Goal: Task Accomplishment & Management: Use online tool/utility

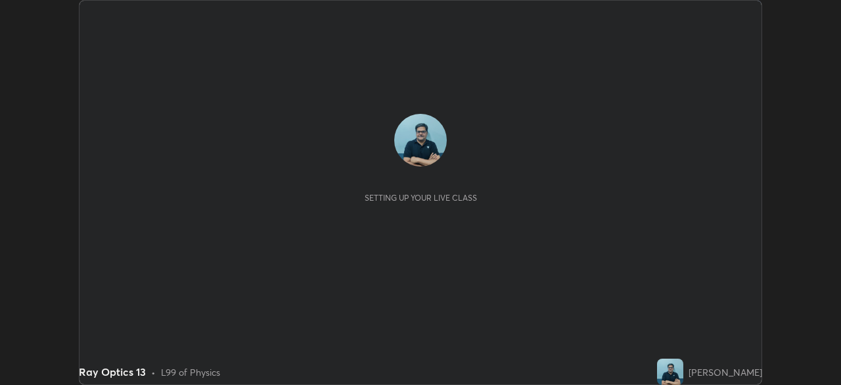
scroll to position [385, 841]
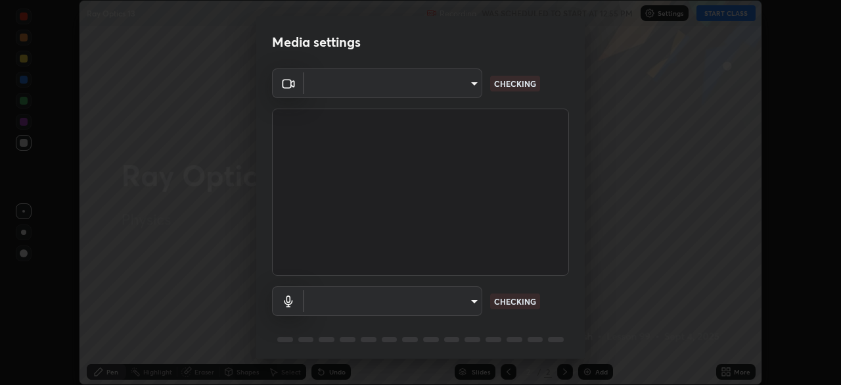
type input "68abbd0ba27f3b7b13d700706cc0a542acc53d6138fc99a51b3524be894f9c2a"
type input "c17f179a27d05cb872b71612fb377ed1280ec24d62f50840e7cc5c1a7b87f1b0"
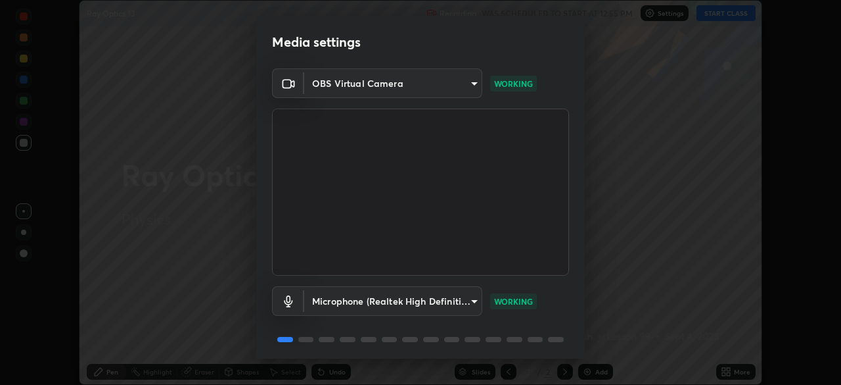
scroll to position [47, 0]
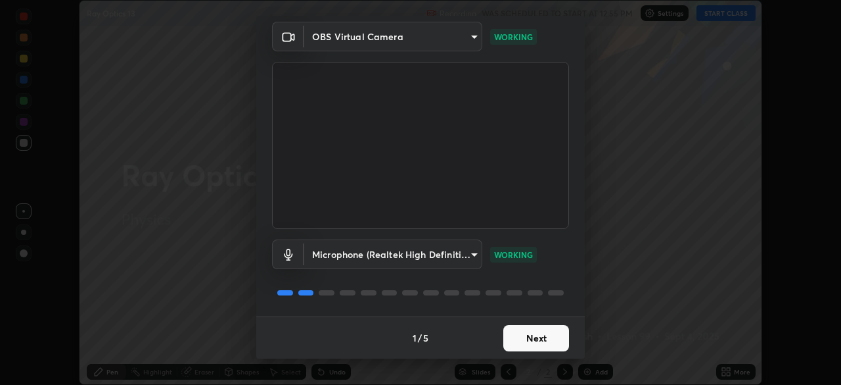
click at [540, 337] on button "Next" at bounding box center [537, 338] width 66 height 26
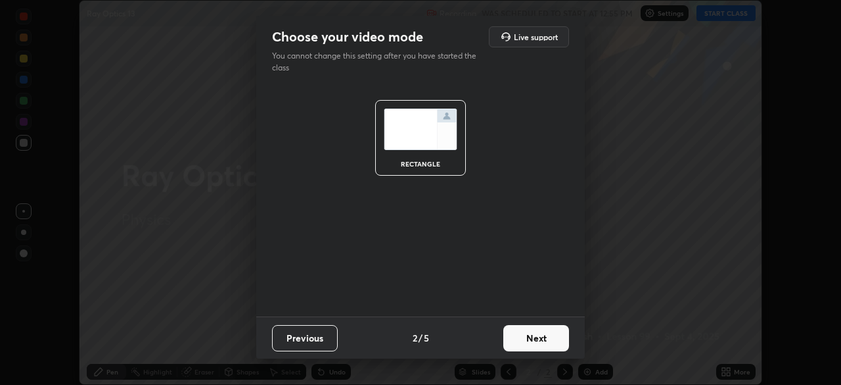
scroll to position [0, 0]
click at [542, 339] on button "Next" at bounding box center [537, 338] width 66 height 26
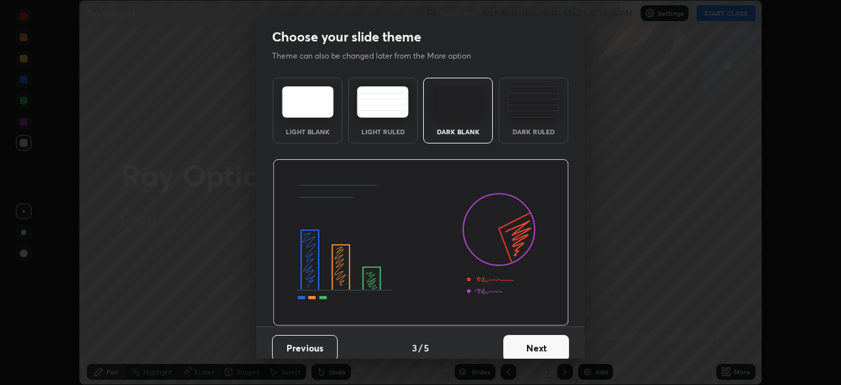
click at [544, 344] on button "Next" at bounding box center [537, 348] width 66 height 26
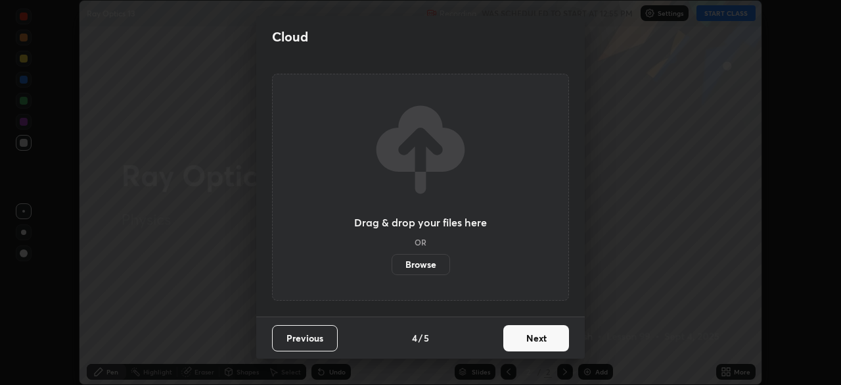
click at [546, 342] on button "Next" at bounding box center [537, 338] width 66 height 26
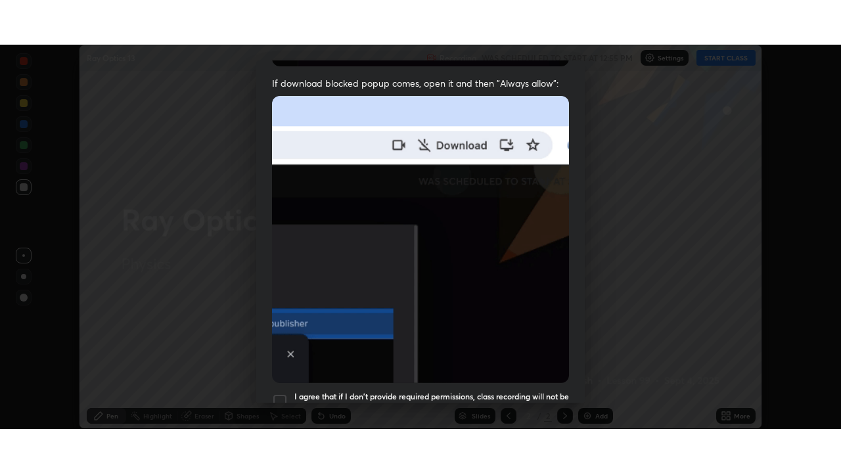
scroll to position [315, 0]
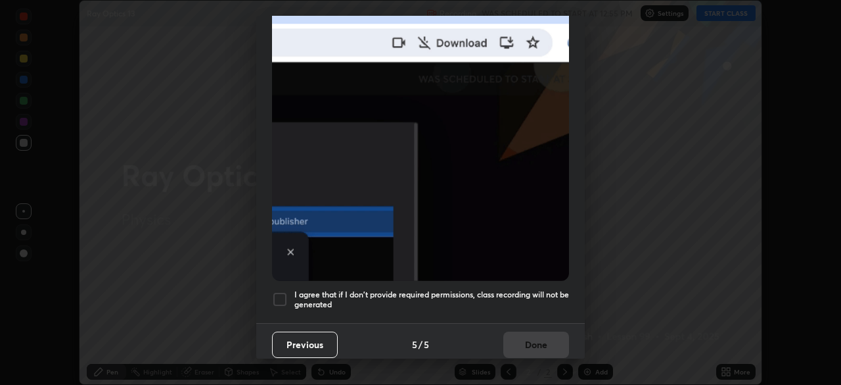
click at [285, 293] on div at bounding box center [280, 299] width 16 height 16
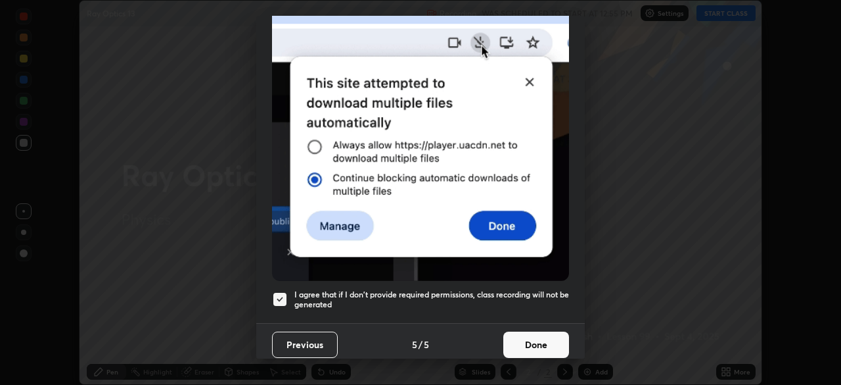
click at [523, 340] on button "Done" at bounding box center [537, 344] width 66 height 26
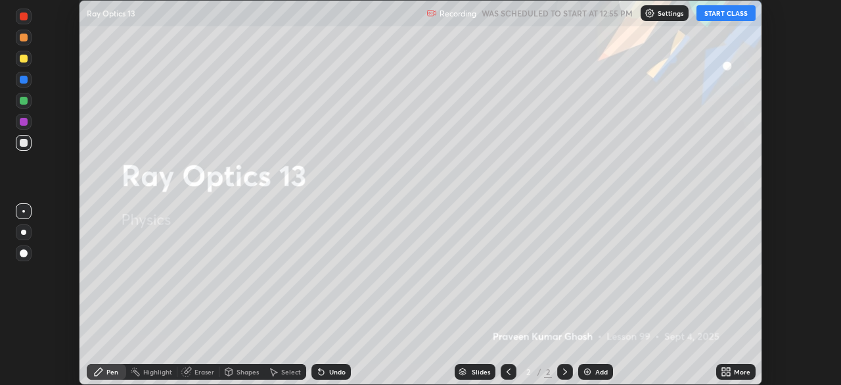
click at [730, 16] on button "START CLASS" at bounding box center [726, 13] width 59 height 16
click at [736, 368] on div "More" at bounding box center [742, 371] width 16 height 7
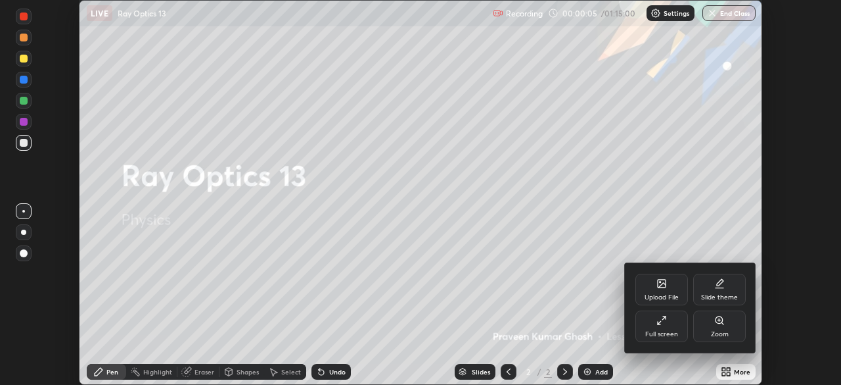
click at [661, 326] on div "Full screen" at bounding box center [662, 326] width 53 height 32
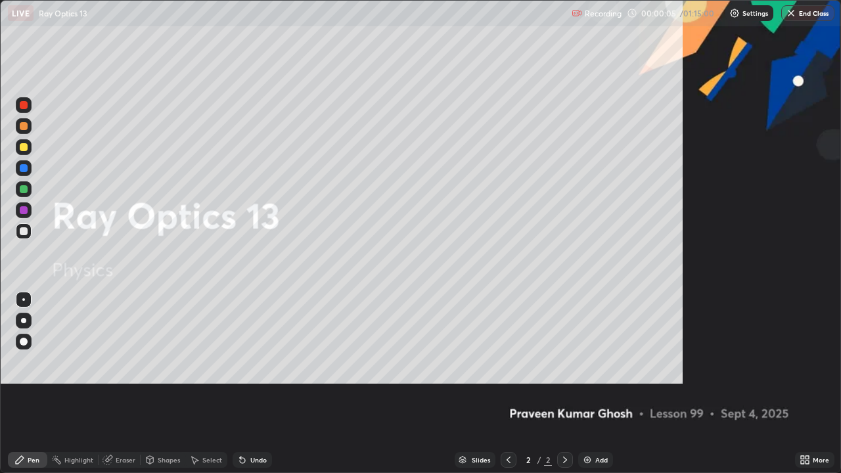
scroll to position [473, 841]
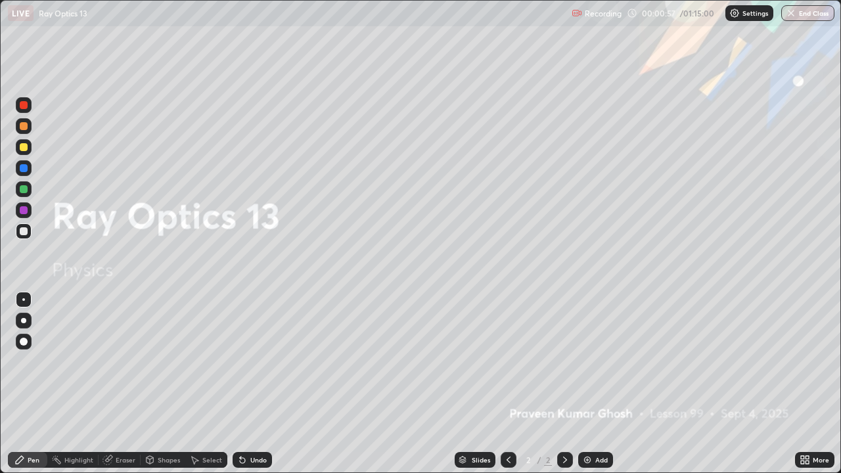
click at [607, 384] on div "Add" at bounding box center [595, 460] width 35 height 16
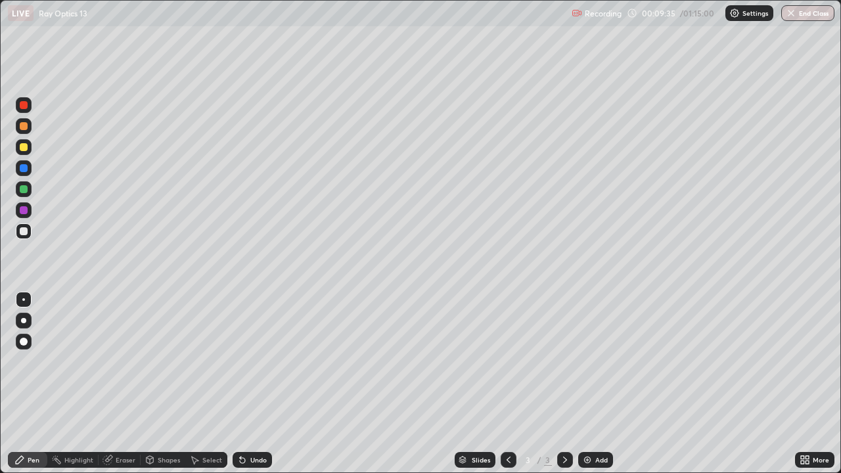
click at [605, 384] on div "Add" at bounding box center [602, 460] width 12 height 7
click at [255, 384] on div "Undo" at bounding box center [252, 460] width 39 height 16
click at [508, 384] on icon at bounding box center [509, 460] width 4 height 7
click at [565, 384] on icon at bounding box center [565, 460] width 4 height 7
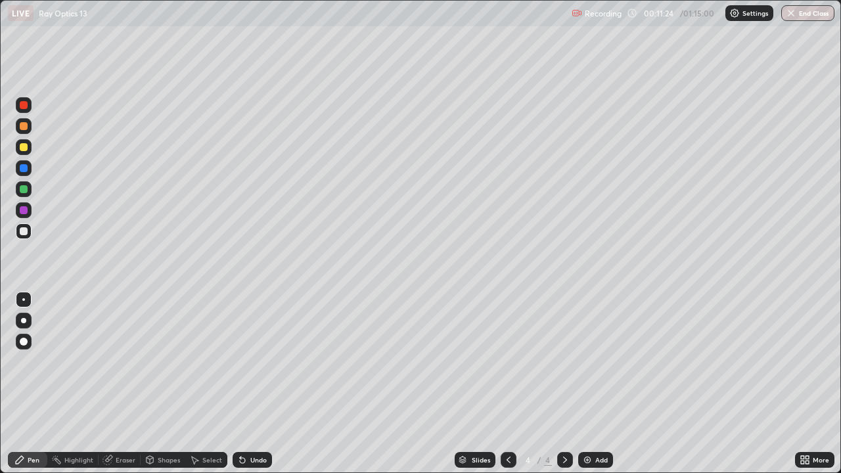
click at [602, 384] on div "Add" at bounding box center [602, 460] width 12 height 7
click at [509, 384] on icon at bounding box center [509, 460] width 11 height 11
click at [507, 384] on icon at bounding box center [509, 460] width 11 height 11
click at [564, 384] on icon at bounding box center [565, 460] width 11 height 11
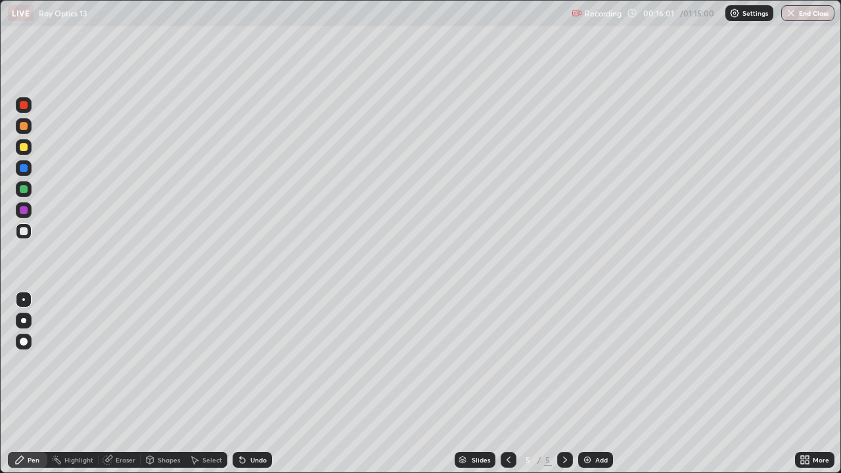
click at [564, 384] on icon at bounding box center [565, 460] width 11 height 11
click at [565, 384] on icon at bounding box center [565, 460] width 11 height 11
click at [601, 384] on div "Add" at bounding box center [602, 460] width 12 height 7
click at [600, 384] on div "Add" at bounding box center [602, 460] width 12 height 7
click at [126, 384] on div "Eraser" at bounding box center [126, 460] width 20 height 7
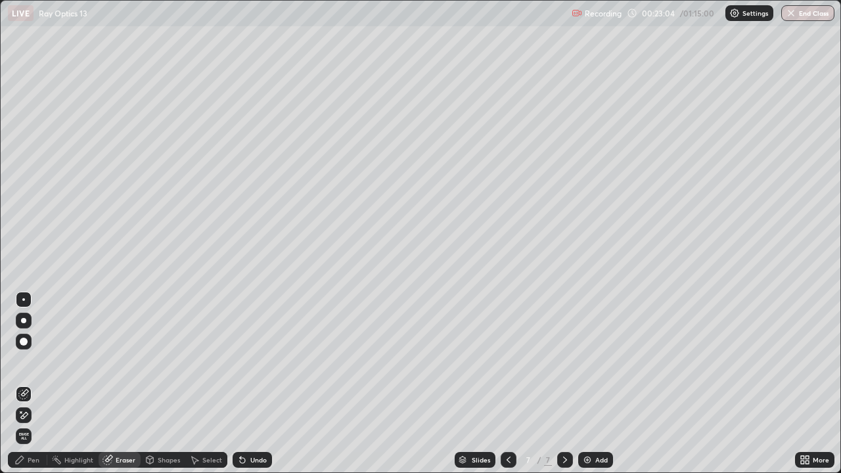
click at [43, 384] on div "Pen" at bounding box center [27, 460] width 39 height 16
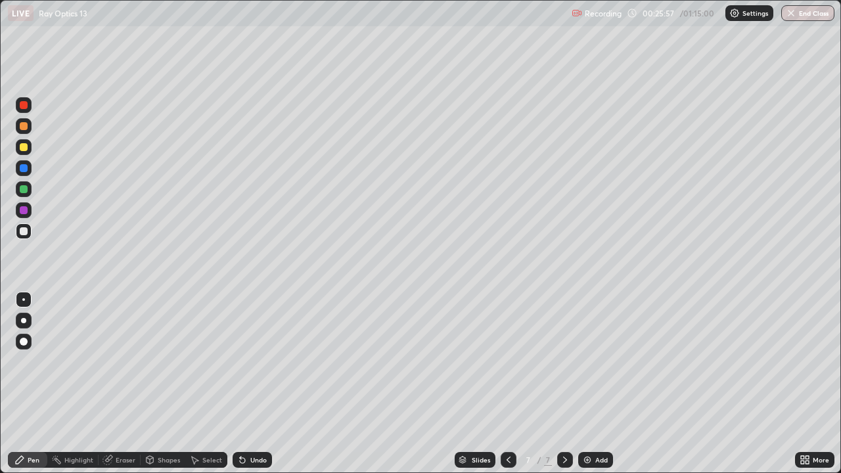
click at [596, 384] on div "Add" at bounding box center [602, 460] width 12 height 7
click at [24, 189] on div at bounding box center [24, 189] width 8 height 8
click at [23, 149] on div at bounding box center [24, 147] width 8 height 8
click at [24, 126] on div at bounding box center [24, 126] width 8 height 8
click at [507, 384] on icon at bounding box center [509, 460] width 11 height 11
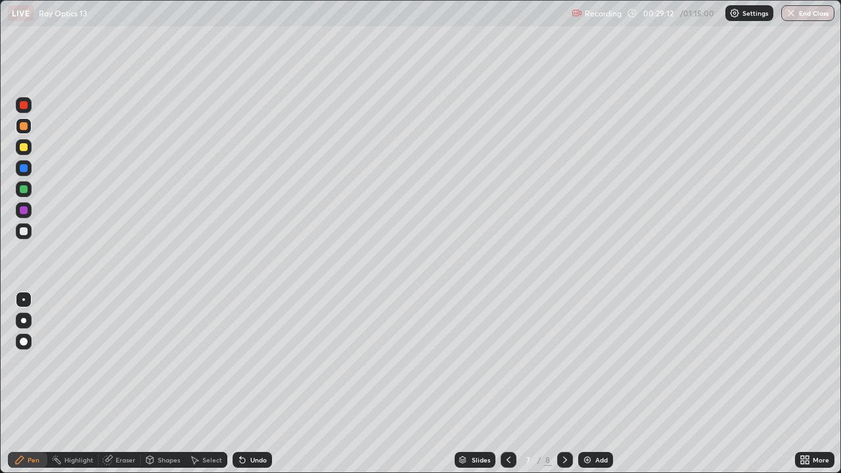
click at [564, 384] on icon at bounding box center [565, 460] width 11 height 11
click at [604, 384] on div "Add" at bounding box center [595, 460] width 35 height 16
click at [256, 384] on div "Undo" at bounding box center [258, 460] width 16 height 7
click at [596, 384] on div "Add" at bounding box center [602, 460] width 12 height 7
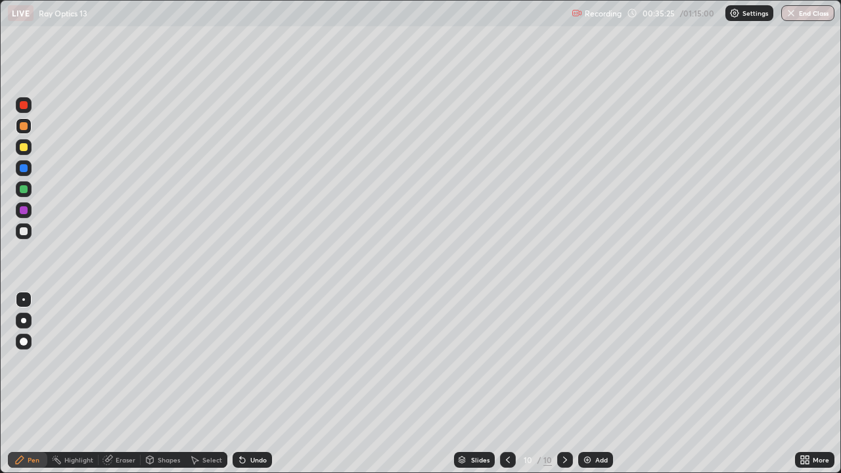
click at [507, 384] on icon at bounding box center [508, 460] width 11 height 11
click at [603, 384] on div "Add" at bounding box center [602, 460] width 12 height 7
click at [25, 146] on div at bounding box center [24, 147] width 8 height 8
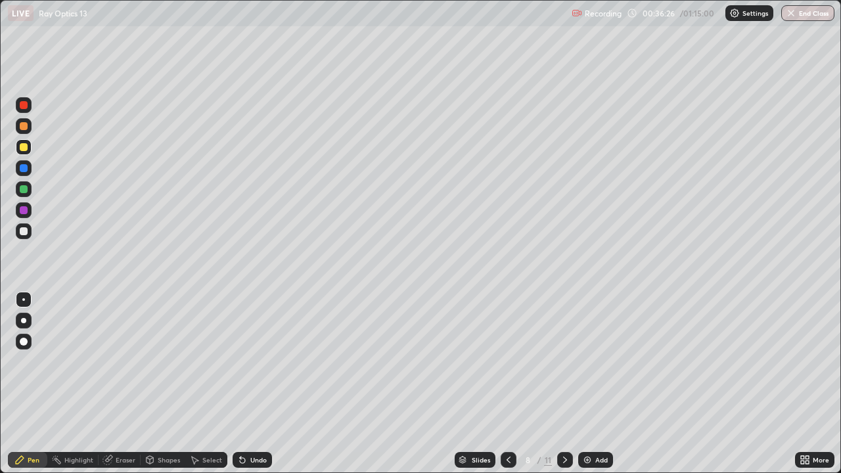
click at [24, 170] on div at bounding box center [24, 168] width 8 height 8
click at [23, 151] on div at bounding box center [24, 147] width 8 height 8
click at [21, 187] on div at bounding box center [24, 189] width 8 height 8
click at [23, 147] on div at bounding box center [24, 147] width 8 height 8
click at [124, 384] on div "Eraser" at bounding box center [126, 460] width 20 height 7
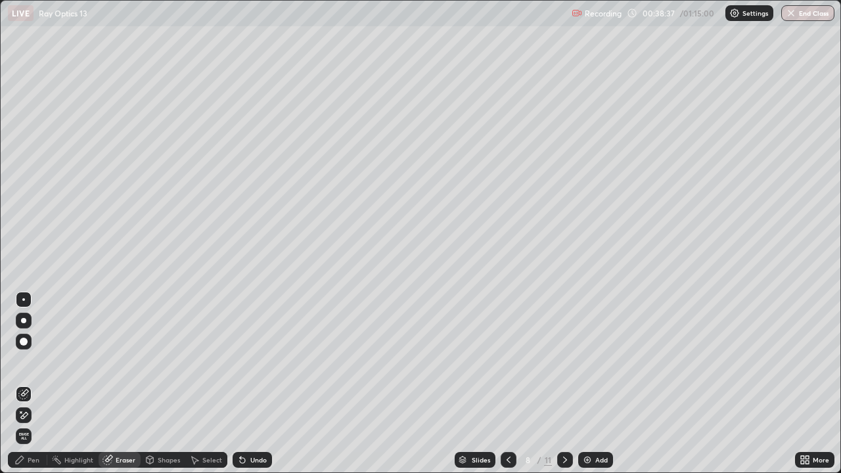
click at [29, 384] on div "Pen" at bounding box center [34, 460] width 12 height 7
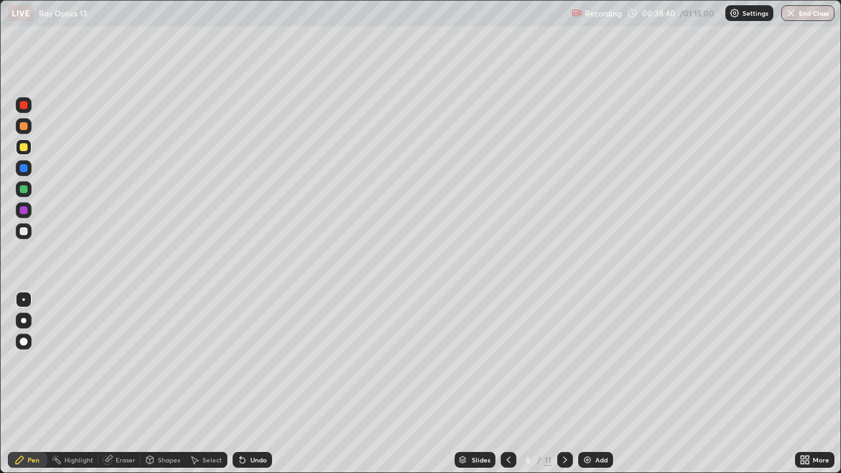
click at [23, 189] on div at bounding box center [24, 189] width 8 height 8
click at [599, 384] on div "Add" at bounding box center [602, 460] width 12 height 7
click at [600, 384] on div "Add" at bounding box center [602, 460] width 12 height 7
click at [591, 384] on img at bounding box center [587, 460] width 11 height 11
click at [608, 384] on div "Add" at bounding box center [595, 460] width 35 height 16
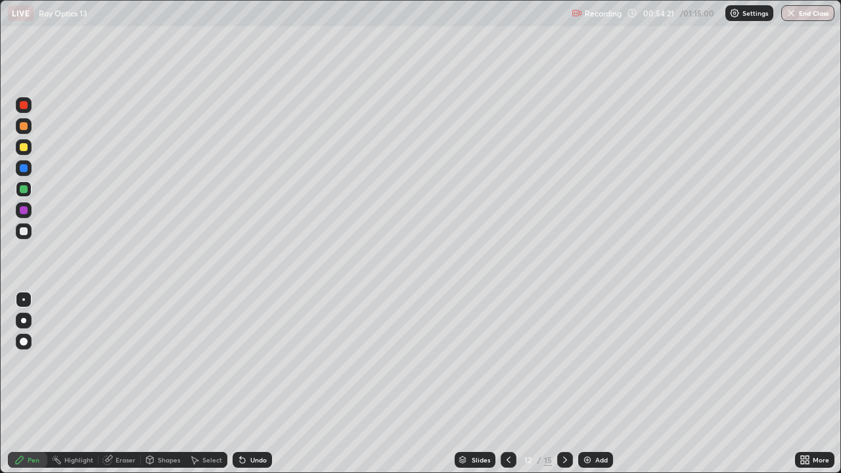
click at [209, 384] on div "Select" at bounding box center [212, 460] width 20 height 7
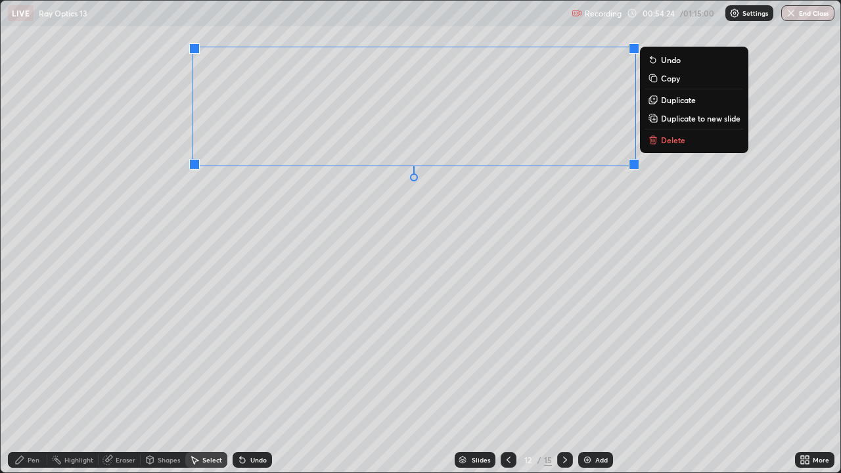
click at [670, 143] on p "Delete" at bounding box center [673, 140] width 24 height 11
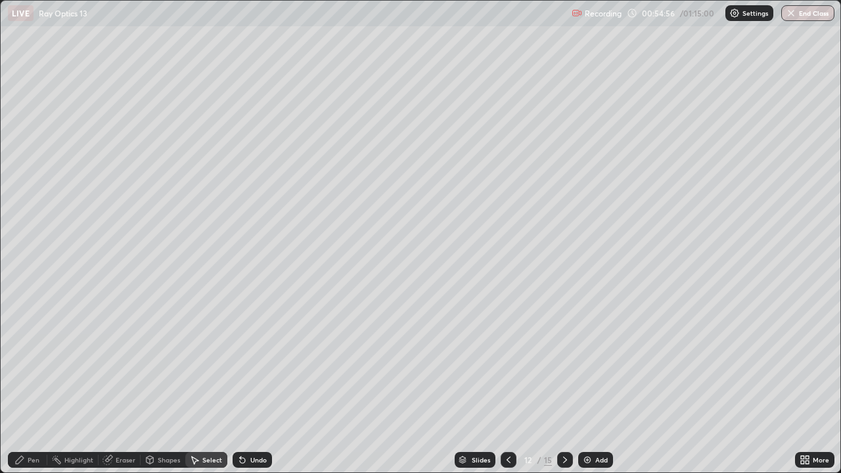
click at [40, 384] on div "Pen" at bounding box center [27, 460] width 39 height 16
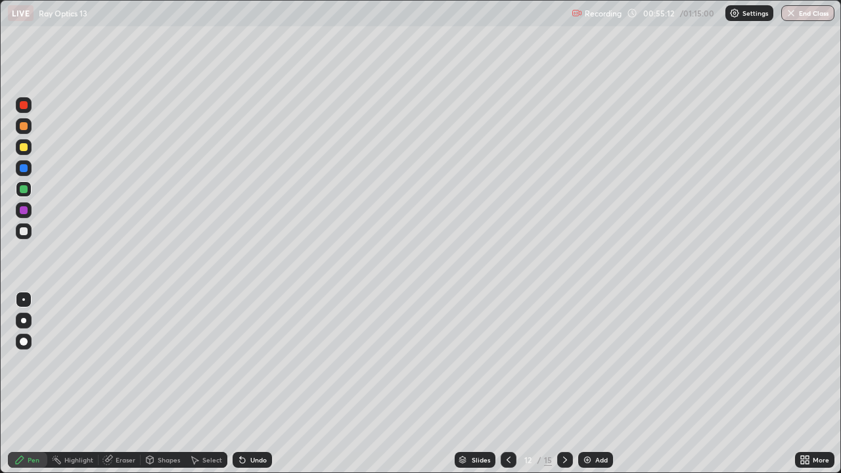
click at [25, 231] on div at bounding box center [24, 231] width 8 height 8
click at [22, 230] on div at bounding box center [24, 231] width 8 height 8
click at [252, 384] on div "Undo" at bounding box center [258, 460] width 16 height 7
click at [23, 108] on div at bounding box center [24, 105] width 8 height 8
click at [20, 230] on div at bounding box center [24, 231] width 8 height 8
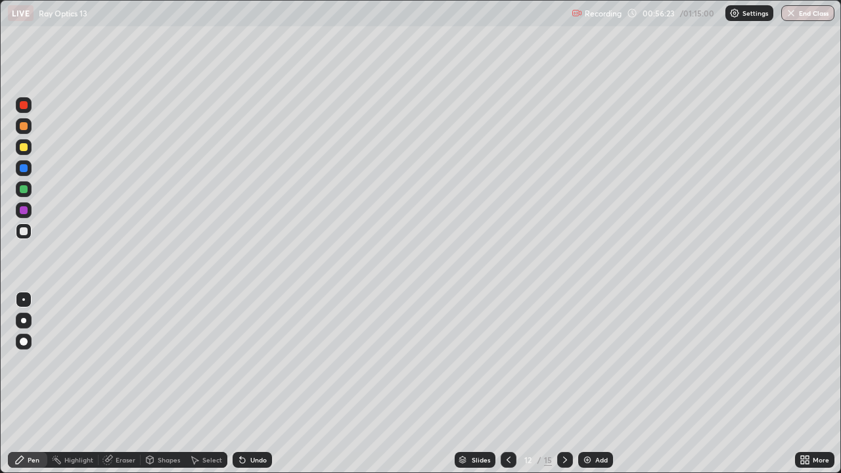
click at [20, 231] on div at bounding box center [24, 231] width 8 height 8
click at [20, 149] on div at bounding box center [24, 147] width 8 height 8
click at [26, 129] on div at bounding box center [24, 126] width 8 height 8
click at [814, 15] on button "End Class" at bounding box center [809, 13] width 52 height 16
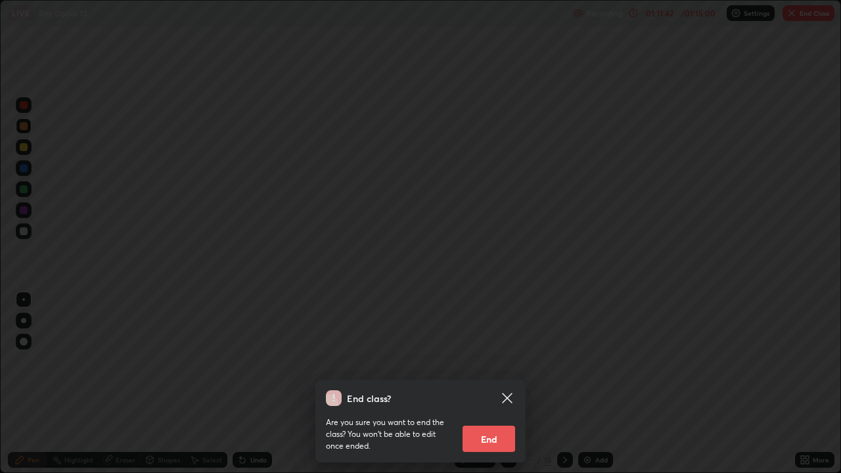
click at [502, 384] on button "End" at bounding box center [489, 439] width 53 height 26
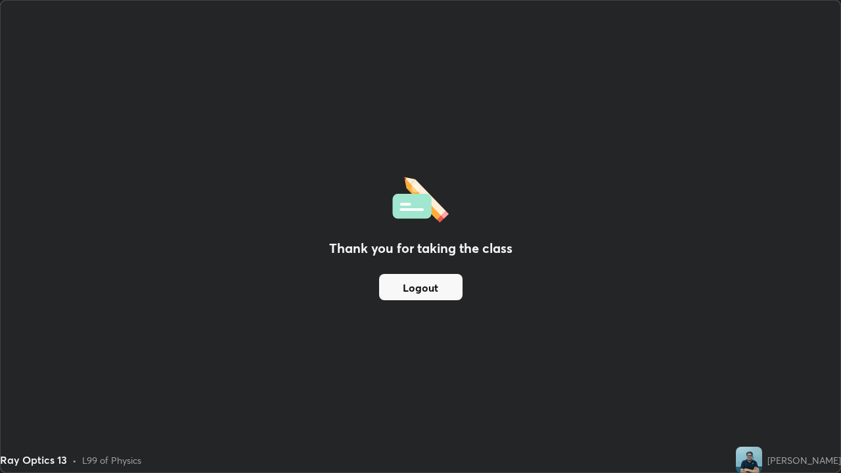
click at [436, 289] on button "Logout" at bounding box center [420, 287] width 83 height 26
click at [431, 296] on button "Logout" at bounding box center [420, 287] width 83 height 26
click at [391, 283] on button "Logout" at bounding box center [420, 287] width 83 height 26
click at [384, 283] on button "Logout" at bounding box center [420, 287] width 83 height 26
click at [380, 283] on button "Logout" at bounding box center [420, 287] width 83 height 26
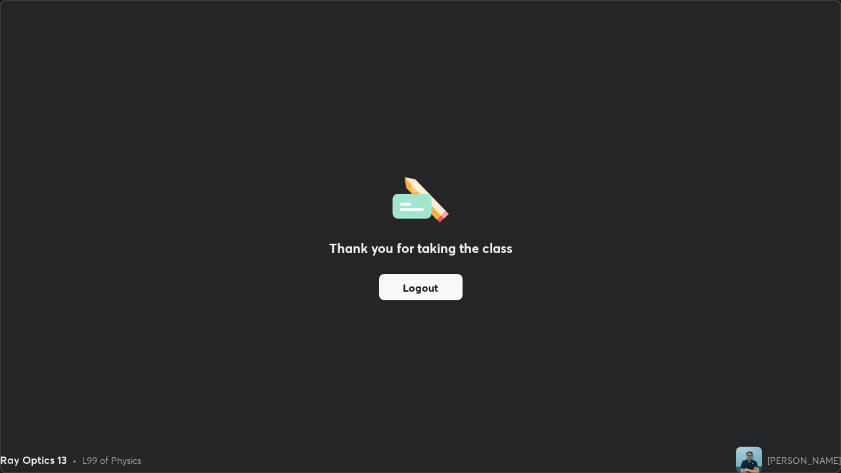
click at [371, 288] on div "Thank you for taking the class Logout" at bounding box center [421, 237] width 840 height 472
